Goal: Use online tool/utility: Utilize a website feature to perform a specific function

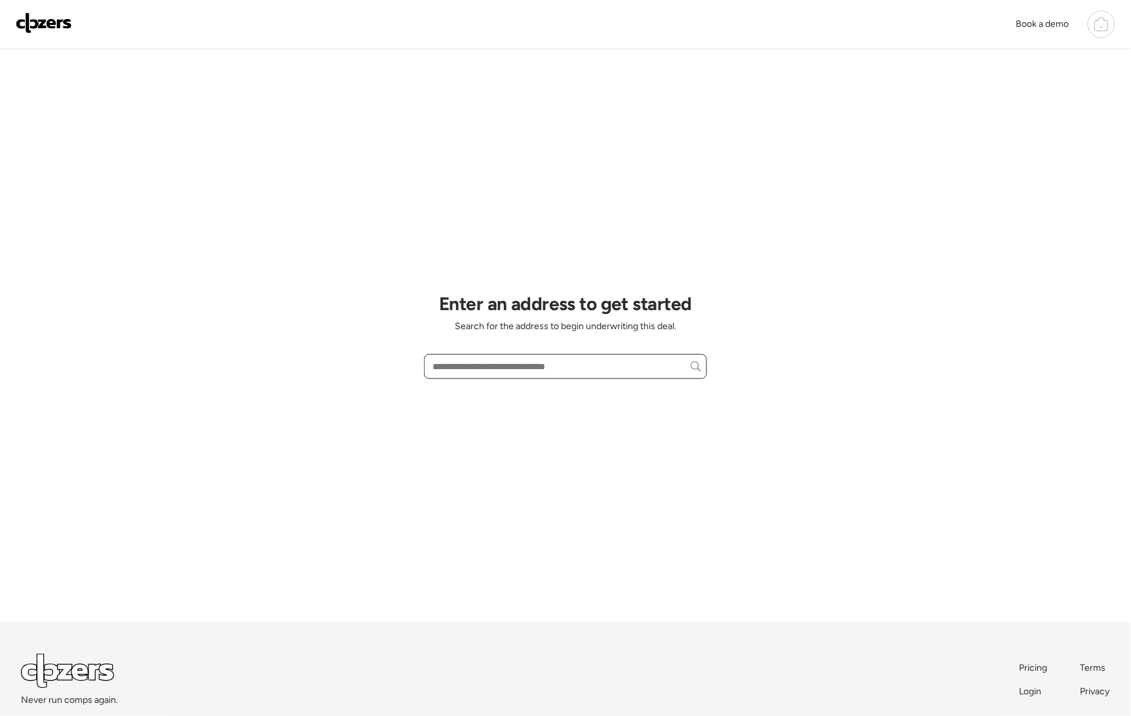
click at [560, 364] on input "text" at bounding box center [565, 366] width 271 height 18
paste input "**********"
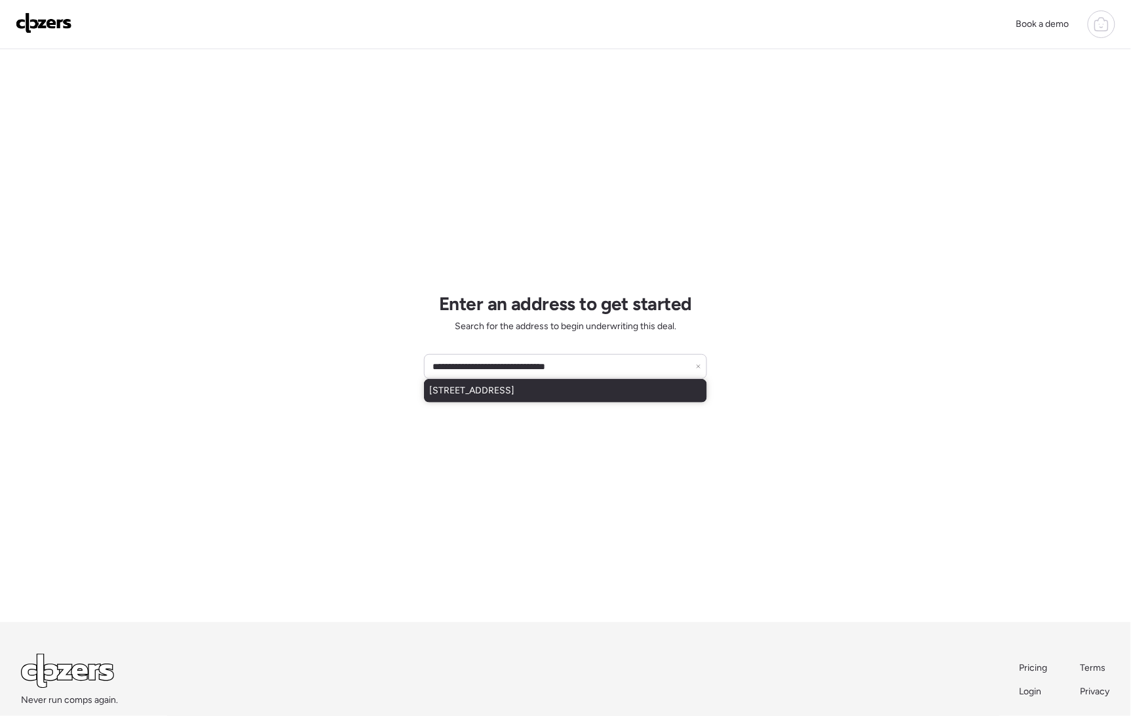
click at [614, 398] on div "[STREET_ADDRESS]" at bounding box center [565, 391] width 283 height 24
type input "**********"
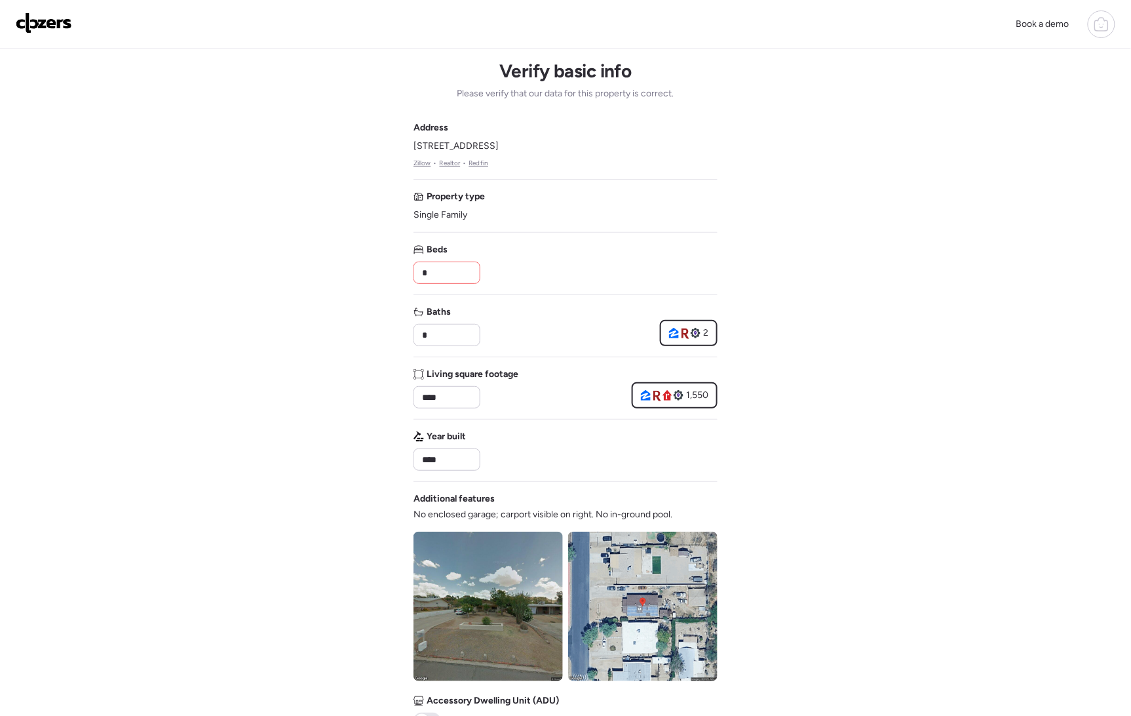
drag, startPoint x: 436, startPoint y: 274, endPoint x: 378, endPoint y: 270, distance: 57.8
click at [378, 270] on div "Book a demo Verify basic info Please verify that our data for this property is …" at bounding box center [565, 554] width 1131 height 1108
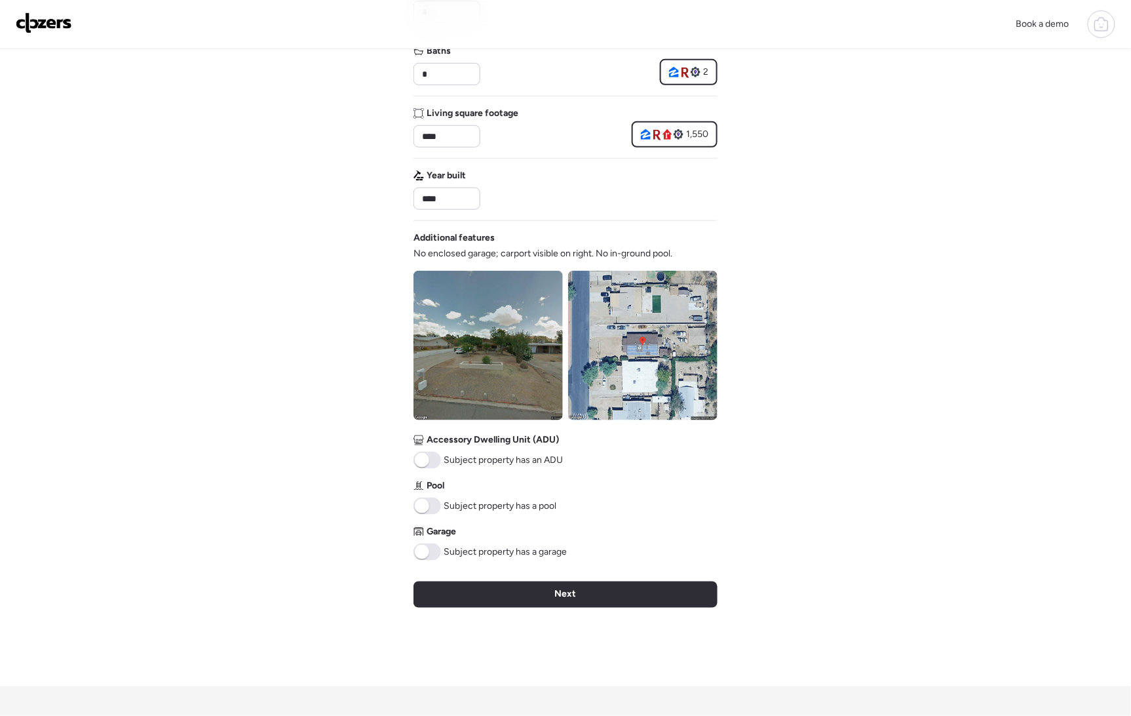
type input "*"
click at [563, 590] on span "Next" at bounding box center [566, 594] width 22 height 13
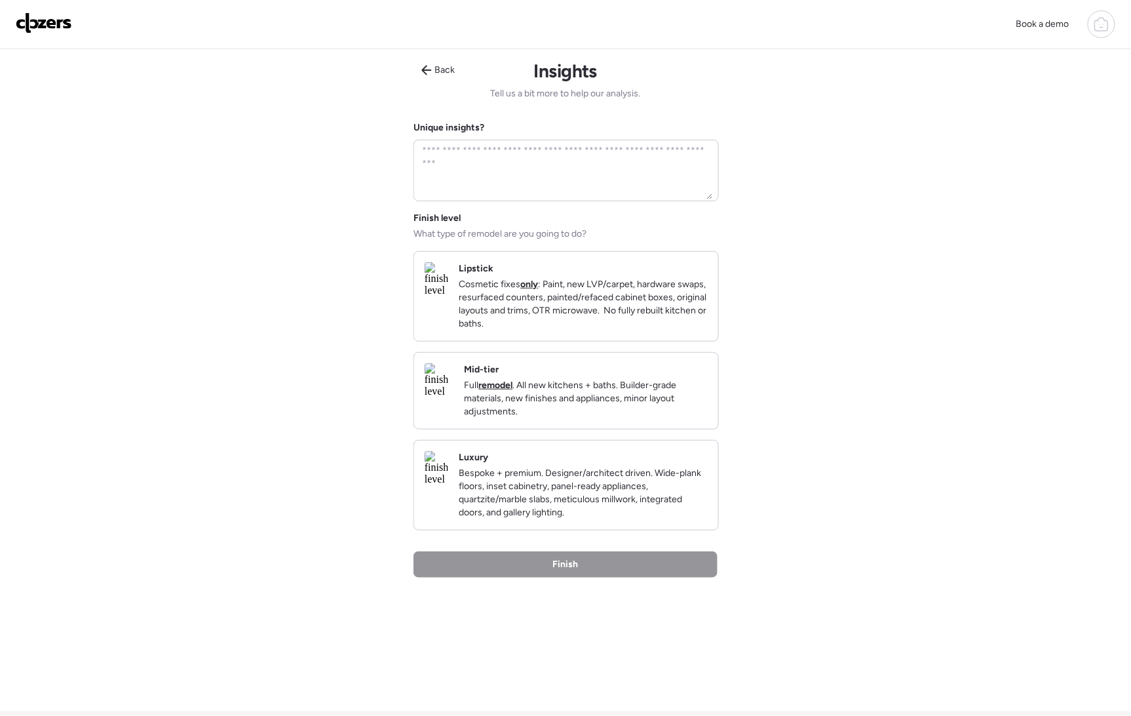
click at [594, 309] on p "Cosmetic fixes only : Paint, new LVP/carpet, hardware swaps, resurfaced counter…" at bounding box center [583, 304] width 249 height 52
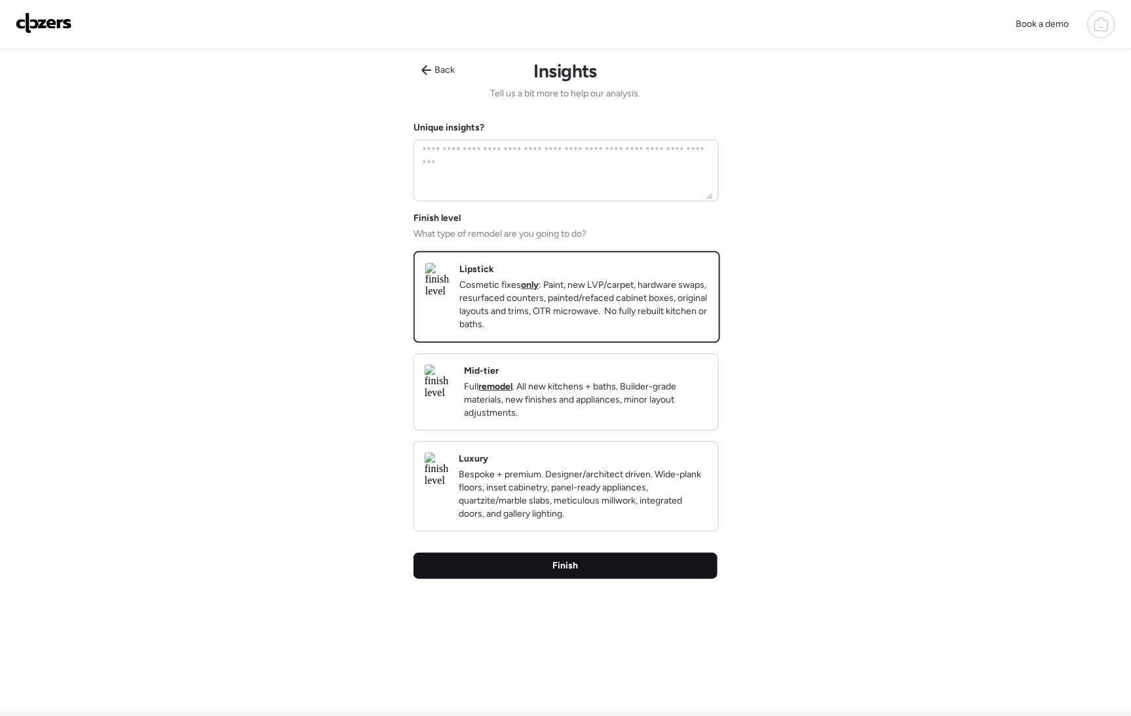
click at [595, 579] on div "Finish" at bounding box center [566, 565] width 304 height 26
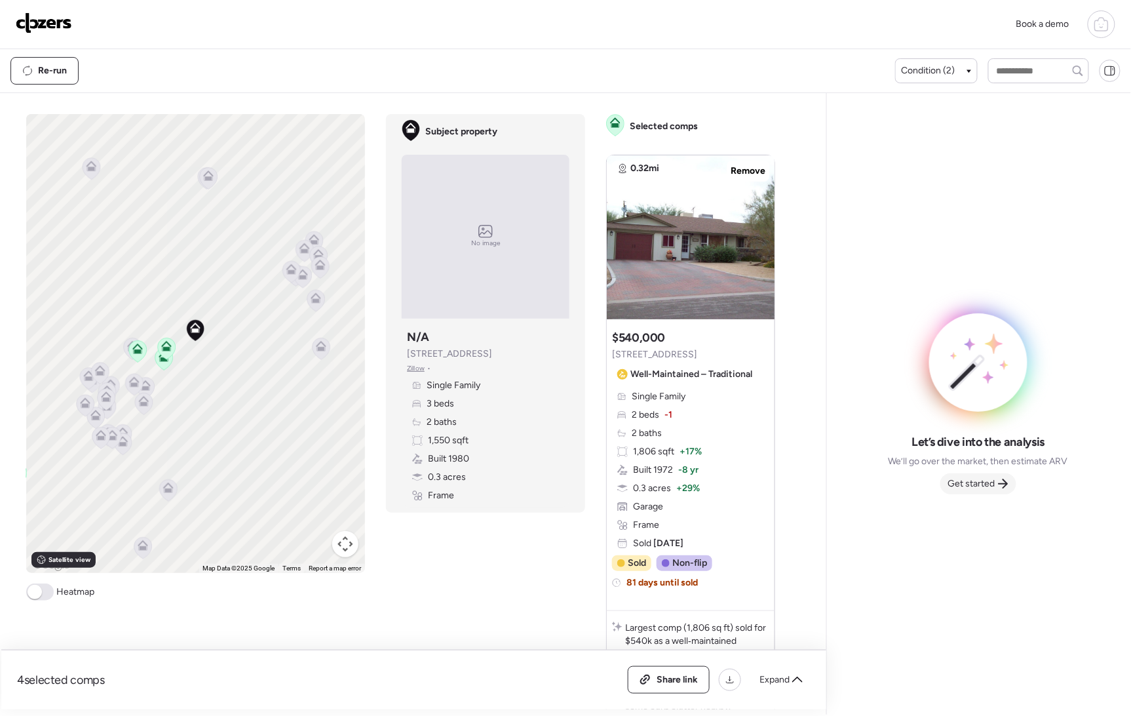
click at [990, 480] on span "Get started" at bounding box center [971, 483] width 47 height 13
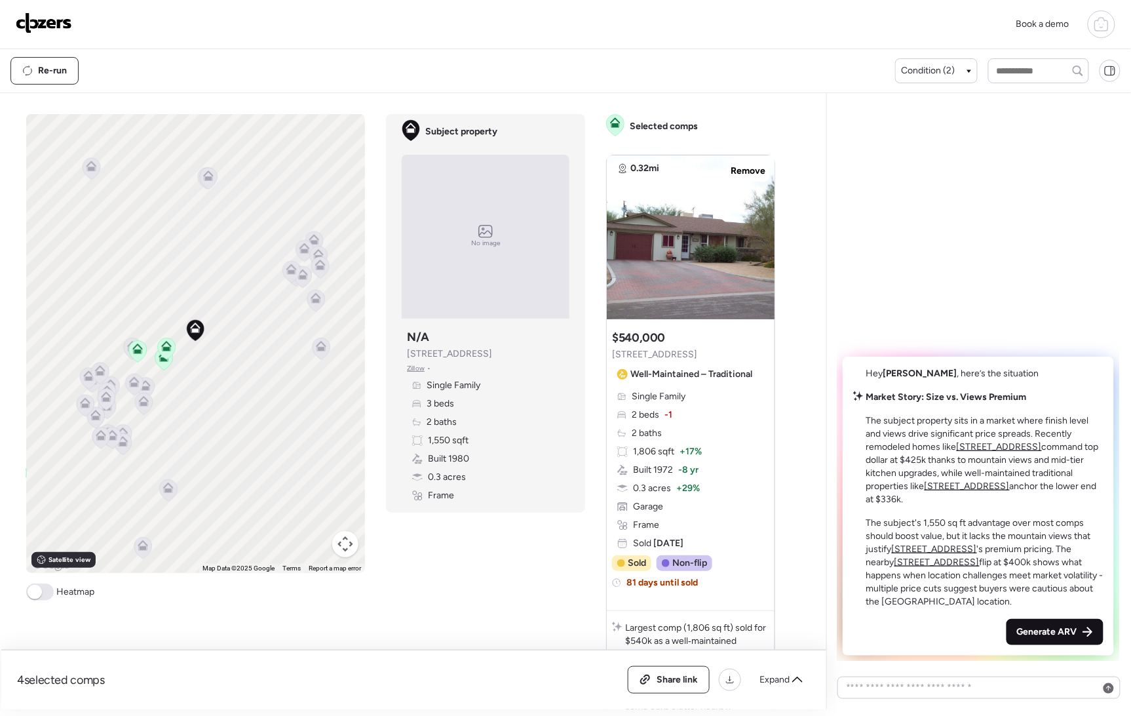
click at [1032, 636] on span "Generate ARV" at bounding box center [1047, 631] width 60 height 13
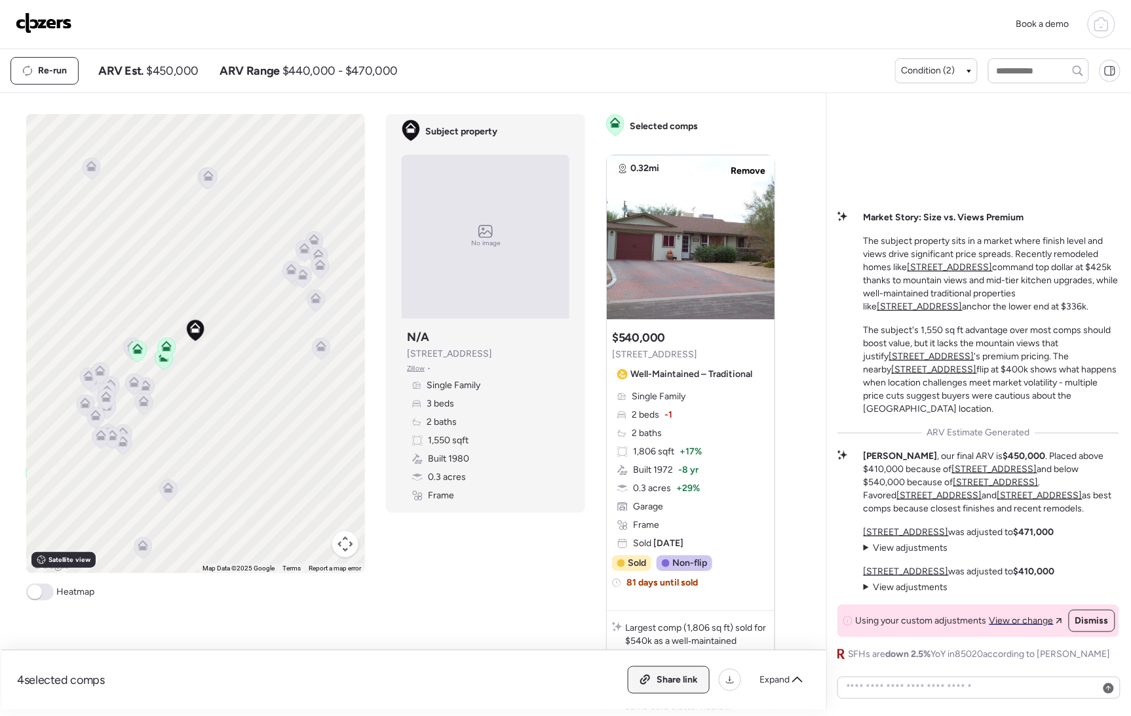
click at [681, 682] on span "Share link" at bounding box center [677, 679] width 41 height 13
click at [37, 24] on img at bounding box center [44, 22] width 56 height 21
